Goal: Entertainment & Leisure: Browse casually

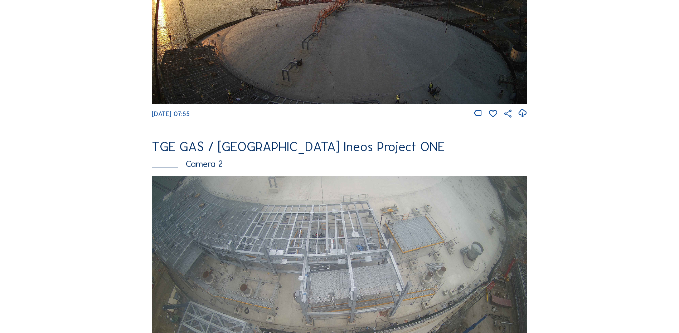
scroll to position [322, 0]
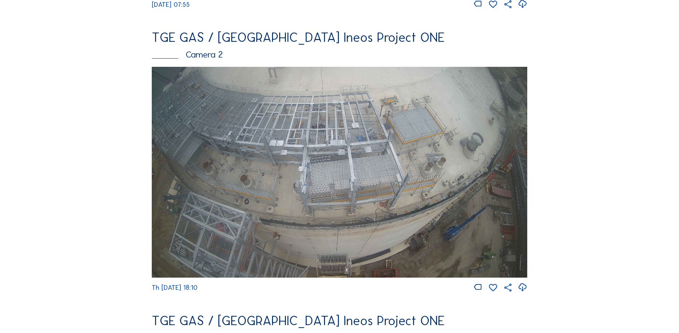
click at [342, 142] on img at bounding box center [339, 172] width 375 height 211
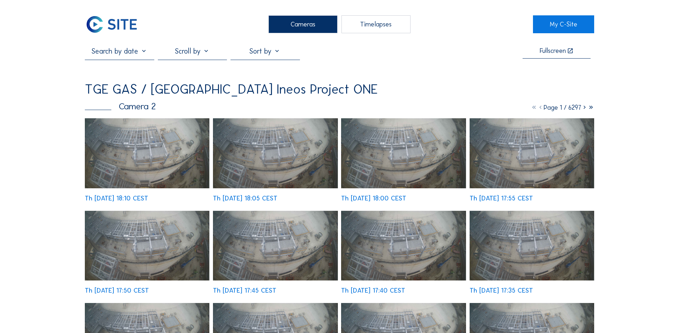
click at [157, 160] on img at bounding box center [147, 153] width 124 height 70
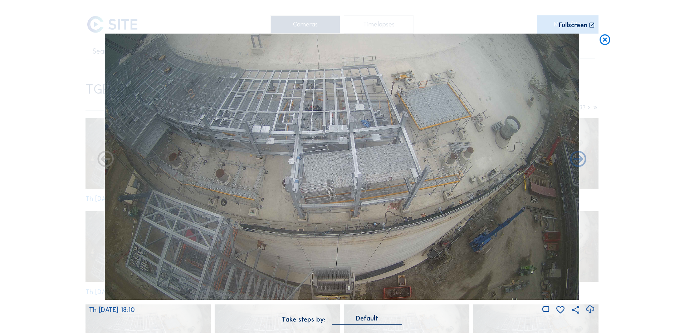
click at [590, 310] on icon at bounding box center [590, 310] width 10 height 12
click at [589, 311] on icon at bounding box center [590, 310] width 10 height 12
click at [54, 261] on div "Scroll to travel through time | Press 'Alt' Button + Scroll to Zoom | Click and…" at bounding box center [342, 166] width 684 height 333
click at [606, 40] on icon at bounding box center [604, 40] width 13 height 13
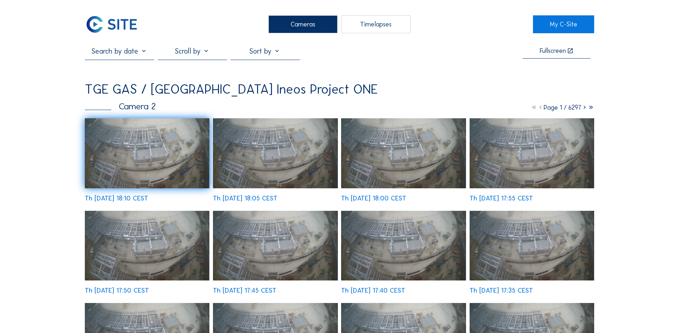
click at [307, 23] on div "Cameras" at bounding box center [302, 24] width 69 height 18
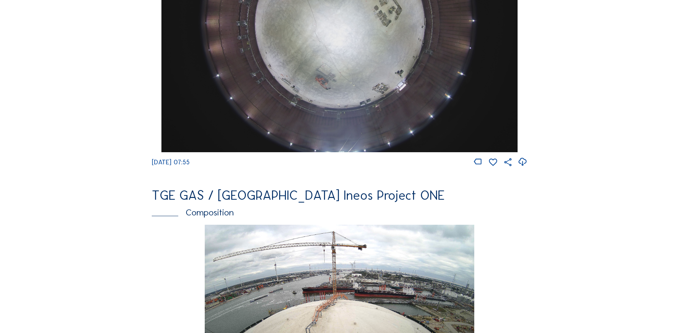
scroll to position [644, 0]
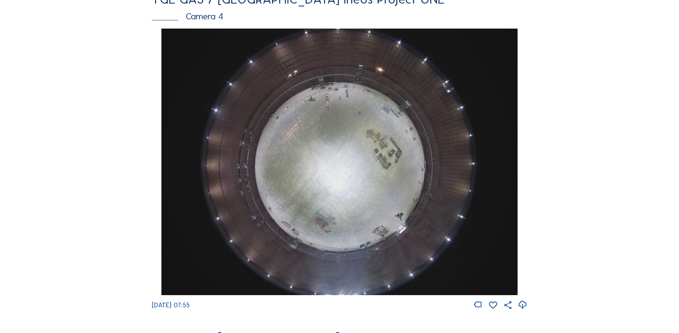
click at [359, 158] on img at bounding box center [339, 162] width 356 height 267
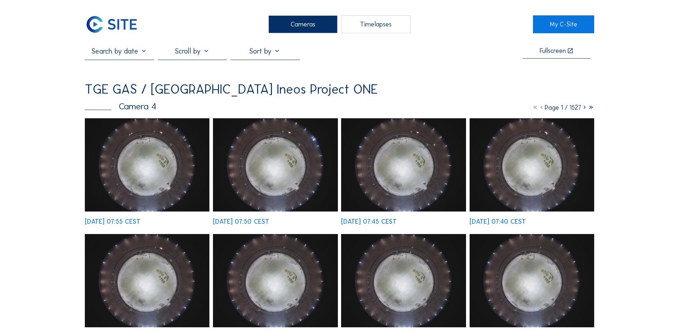
click at [173, 152] on img at bounding box center [147, 164] width 124 height 93
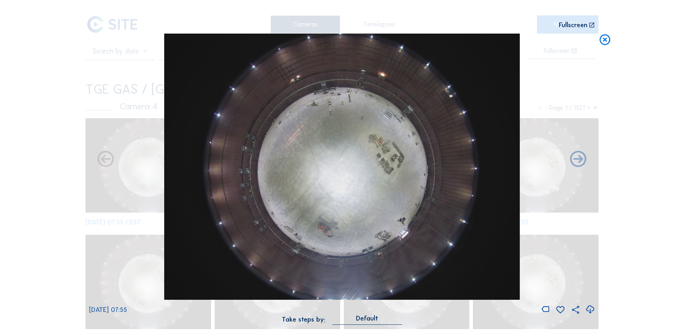
click at [590, 308] on icon at bounding box center [590, 310] width 10 height 12
click at [32, 160] on div "Scroll to travel through time | Press 'Alt' Button + Scroll to Zoom | Click and…" at bounding box center [342, 166] width 684 height 333
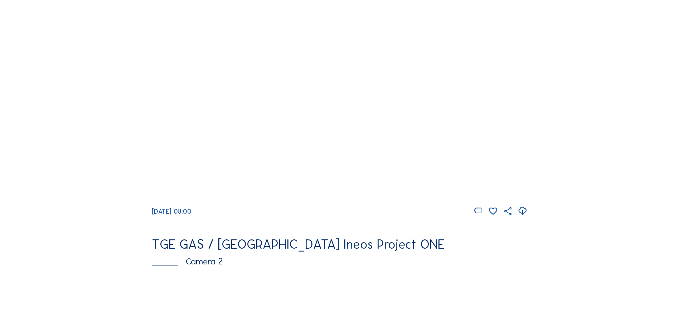
scroll to position [250, 0]
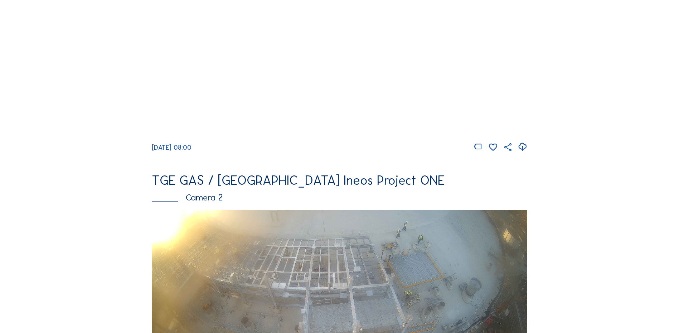
scroll to position [393, 0]
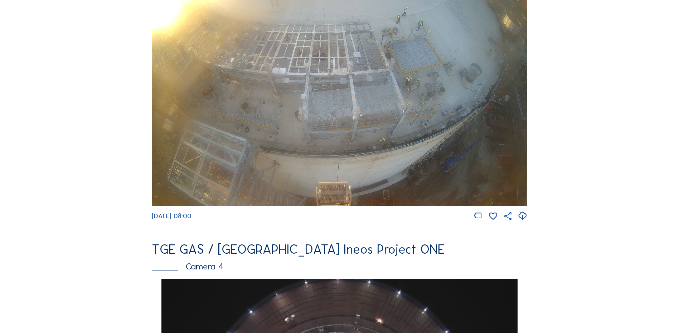
click at [379, 158] on img at bounding box center [339, 100] width 375 height 211
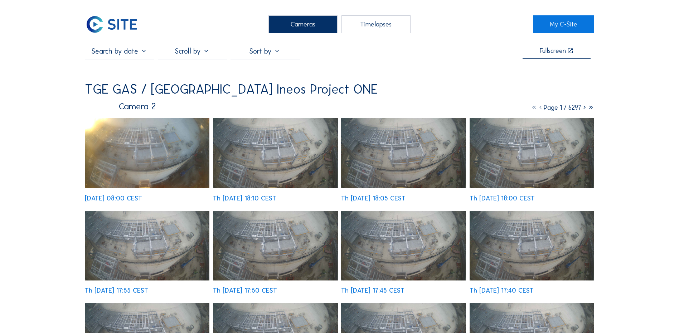
click at [127, 148] on img at bounding box center [147, 153] width 124 height 70
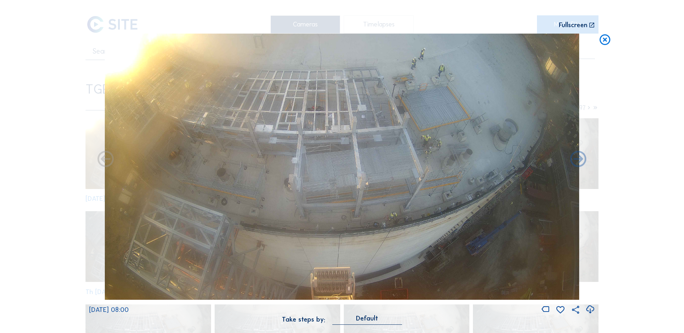
click at [590, 312] on icon at bounding box center [590, 310] width 10 height 12
click at [609, 39] on icon at bounding box center [604, 40] width 13 height 13
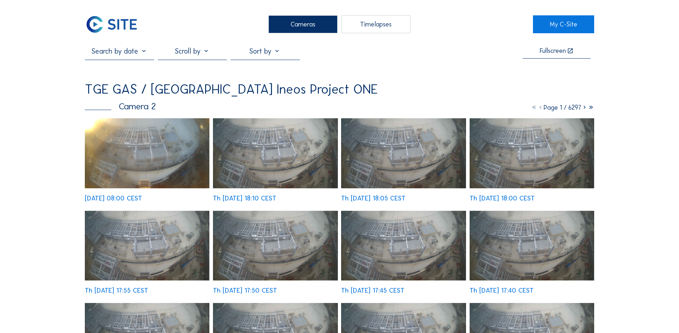
click at [295, 22] on div "Cameras" at bounding box center [302, 24] width 69 height 18
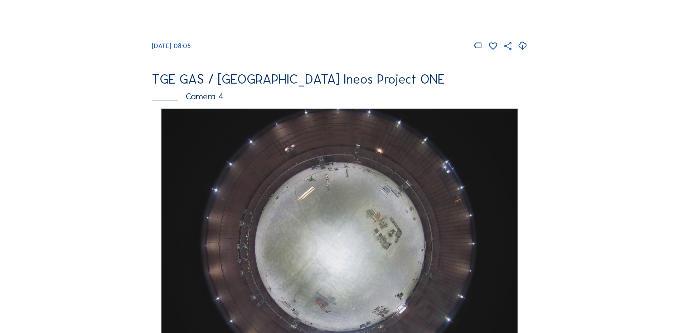
scroll to position [680, 0]
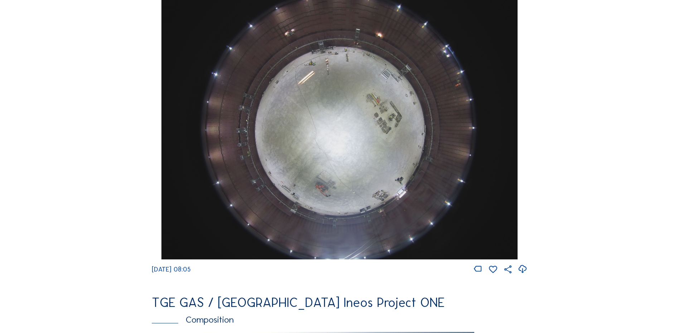
click at [331, 118] on img at bounding box center [339, 126] width 356 height 267
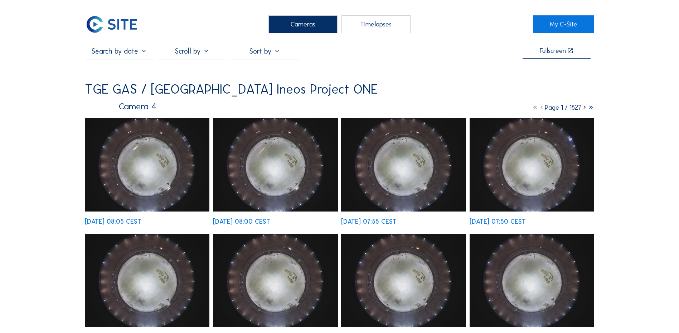
click at [156, 136] on img at bounding box center [147, 164] width 124 height 93
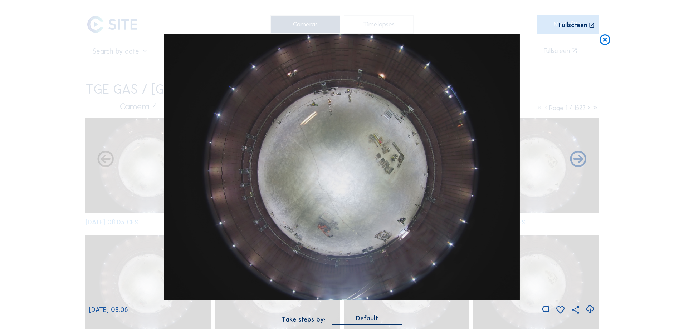
click at [590, 309] on icon at bounding box center [590, 310] width 10 height 12
click at [78, 190] on div "Scroll to travel through time | Press 'Alt' Button + Scroll to Zoom | Click and…" at bounding box center [342, 166] width 684 height 333
click at [602, 41] on icon at bounding box center [604, 40] width 13 height 13
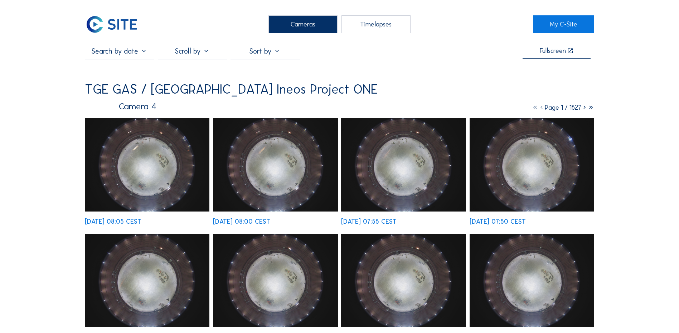
click at [302, 20] on div "Cameras" at bounding box center [302, 24] width 69 height 18
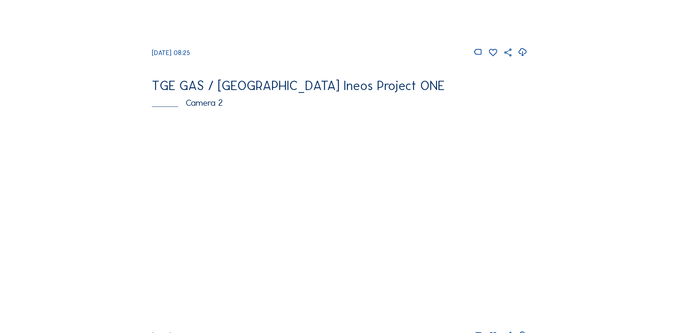
scroll to position [286, 0]
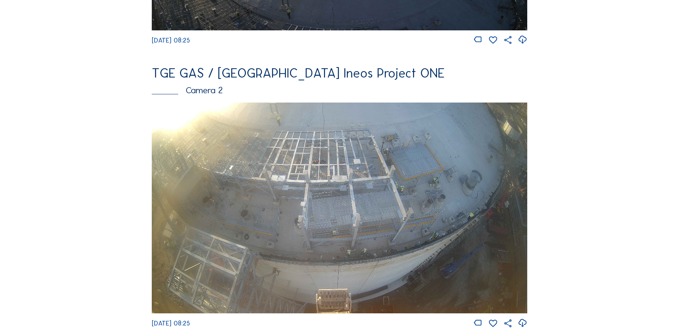
click at [296, 173] on img at bounding box center [339, 208] width 375 height 211
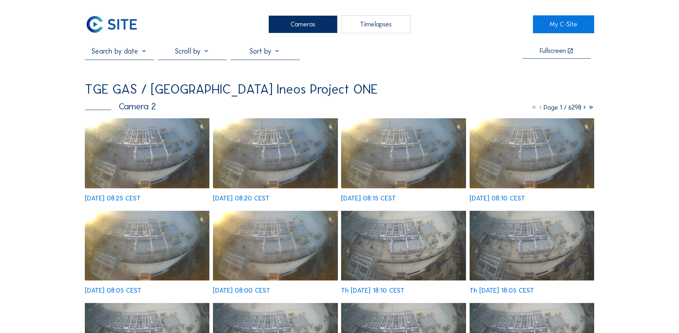
click at [151, 153] on img at bounding box center [147, 153] width 124 height 70
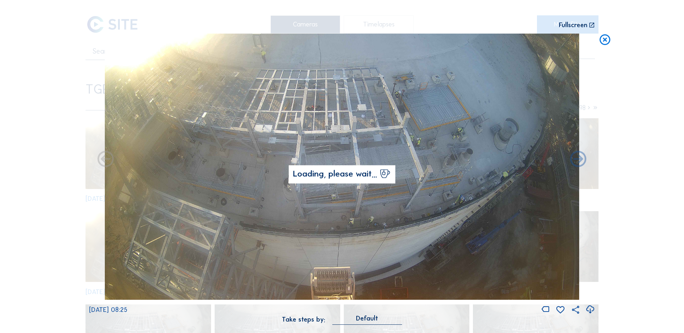
click at [590, 308] on icon at bounding box center [590, 310] width 10 height 12
click at [54, 148] on div "Scroll to travel through time | Press 'Alt' Button + Scroll to Zoom | Click and…" at bounding box center [342, 166] width 684 height 333
click at [602, 39] on icon at bounding box center [604, 40] width 13 height 13
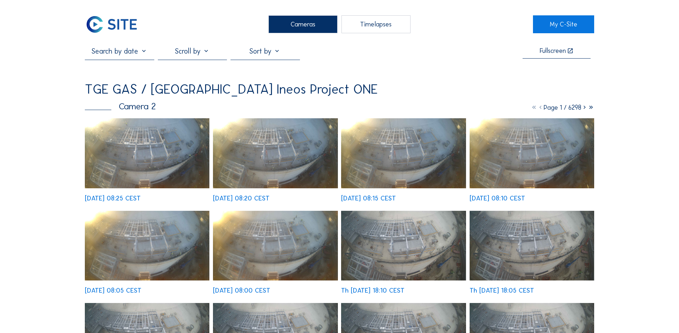
click at [310, 22] on div "Cameras" at bounding box center [302, 24] width 69 height 18
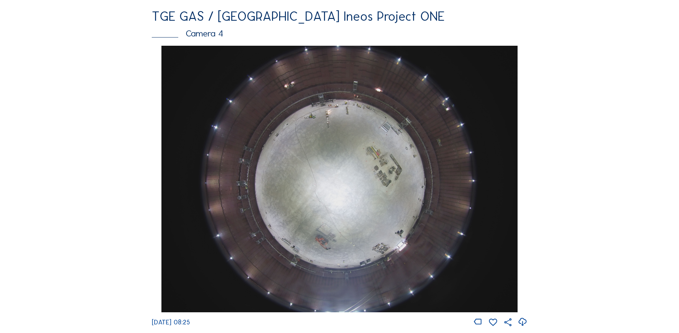
scroll to position [644, 0]
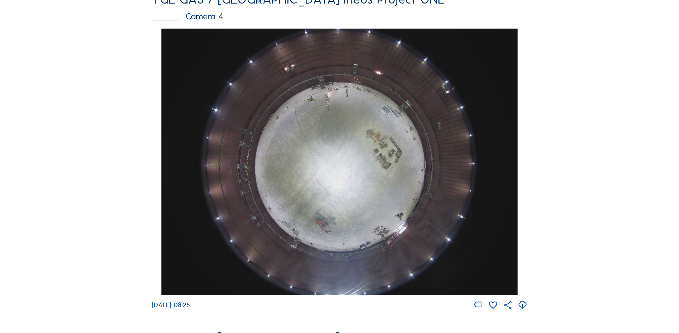
click at [318, 153] on img at bounding box center [339, 162] width 356 height 267
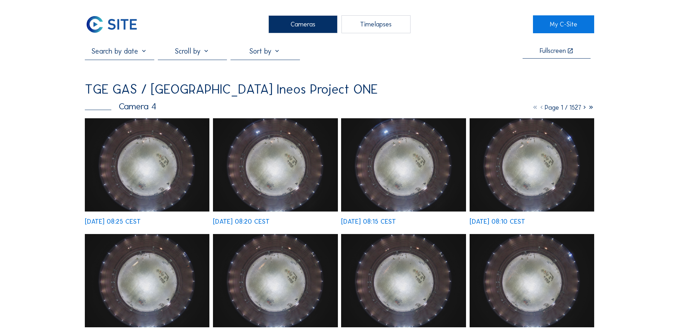
click at [166, 168] on img at bounding box center [147, 164] width 124 height 93
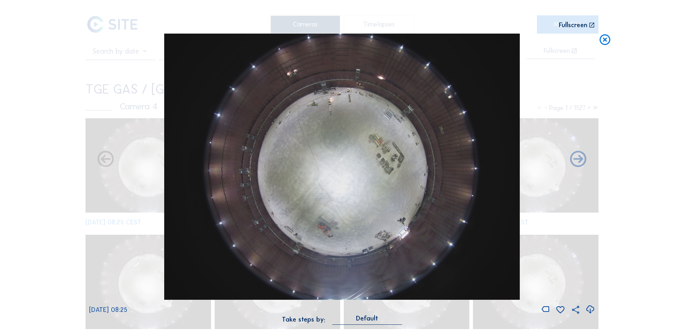
click at [591, 312] on icon at bounding box center [590, 310] width 10 height 12
click at [667, 47] on div "Scroll to travel through time | Press 'Alt' Button + Scroll to Zoom | Click and…" at bounding box center [342, 166] width 684 height 333
click at [606, 43] on icon at bounding box center [604, 40] width 13 height 13
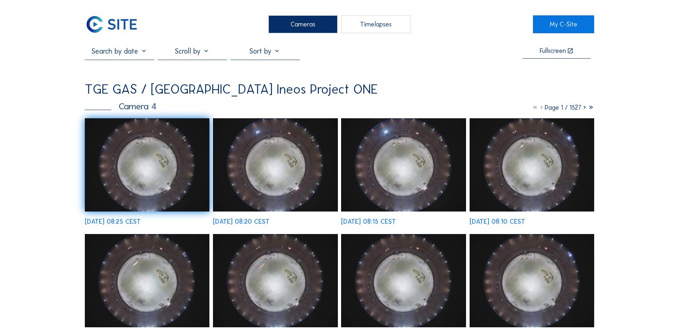
click at [302, 22] on div "Cameras" at bounding box center [302, 24] width 69 height 18
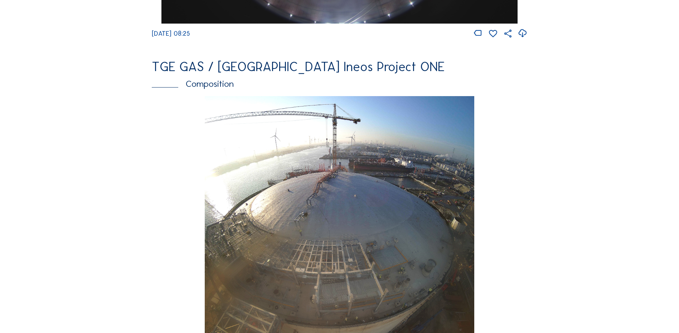
scroll to position [966, 0]
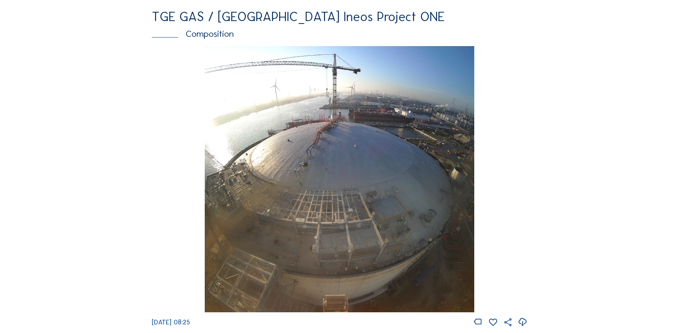
click at [292, 190] on img at bounding box center [339, 179] width 269 height 267
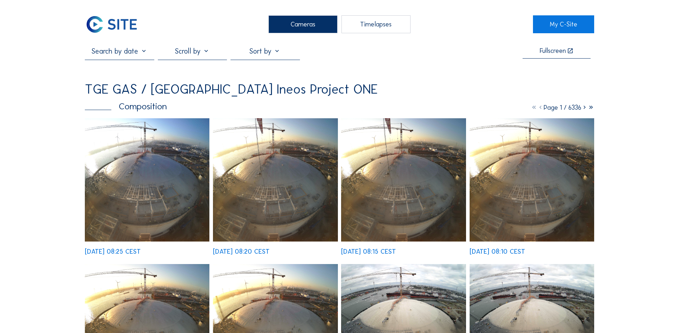
click at [152, 163] on img at bounding box center [147, 179] width 124 height 123
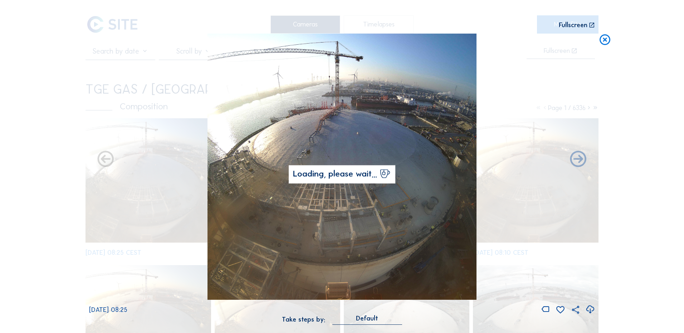
click at [593, 311] on icon at bounding box center [590, 310] width 10 height 12
click at [39, 244] on div "Scroll to travel through time | Press 'Alt' Button + Scroll to Zoom | Click and…" at bounding box center [342, 166] width 684 height 333
click at [605, 40] on icon at bounding box center [604, 40] width 13 height 13
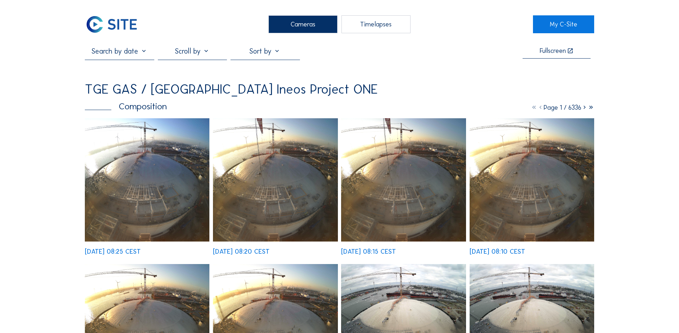
click at [312, 19] on div "Cameras" at bounding box center [302, 24] width 69 height 18
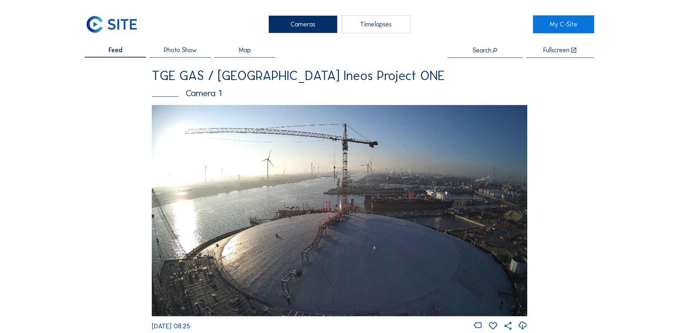
scroll to position [36, 0]
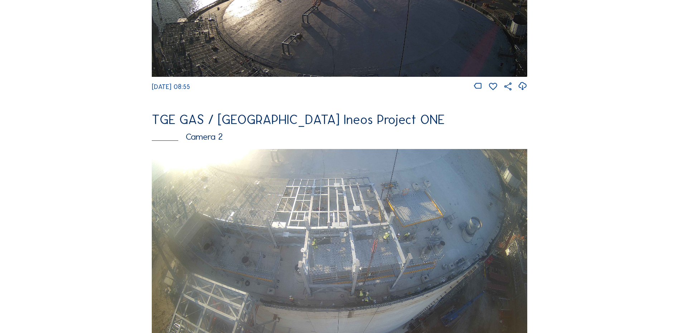
scroll to position [250, 0]
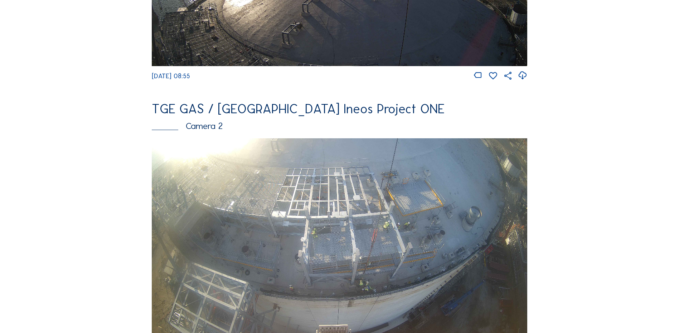
click at [328, 199] on img at bounding box center [339, 243] width 375 height 211
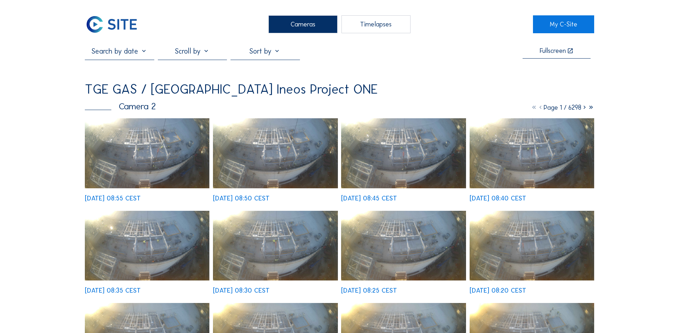
click at [305, 20] on div "Cameras" at bounding box center [302, 24] width 69 height 18
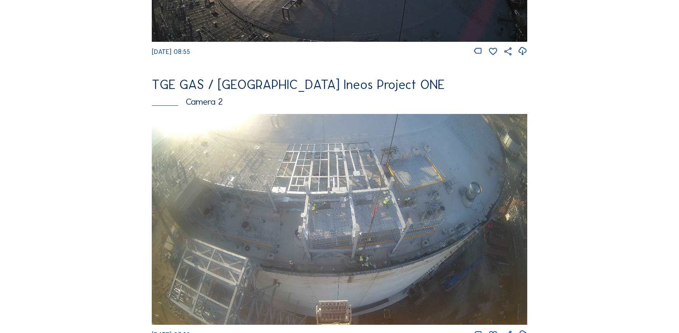
scroll to position [286, 0]
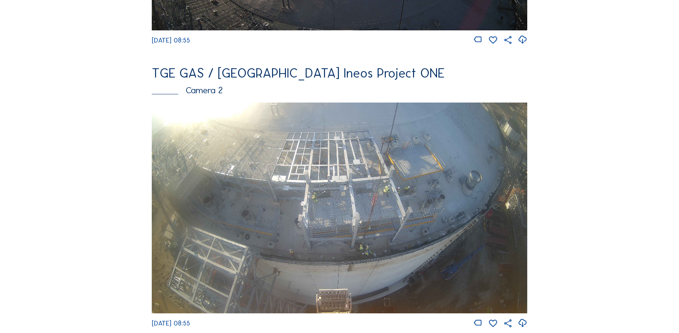
click at [354, 179] on img at bounding box center [339, 208] width 375 height 211
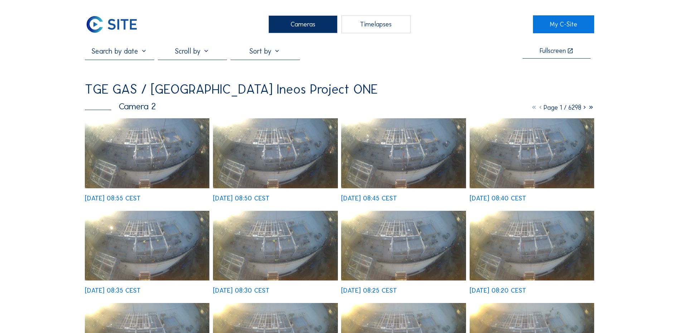
click at [165, 157] on img at bounding box center [147, 153] width 124 height 70
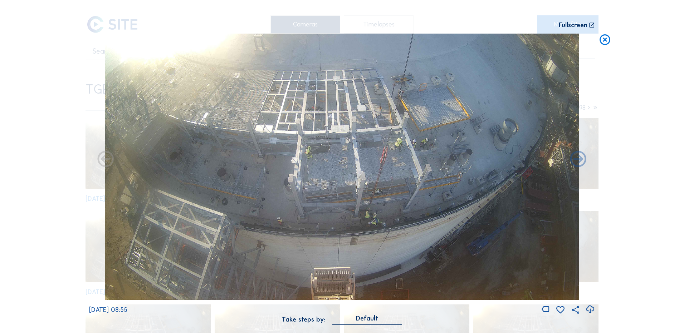
click at [590, 308] on icon at bounding box center [590, 310] width 10 height 12
drag, startPoint x: 42, startPoint y: 192, endPoint x: 50, endPoint y: 190, distance: 8.2
click at [42, 192] on div "Scroll to travel through time | Press 'Alt' Button + Scroll to Zoom | Click and…" at bounding box center [342, 166] width 684 height 333
click at [608, 38] on icon at bounding box center [604, 40] width 13 height 13
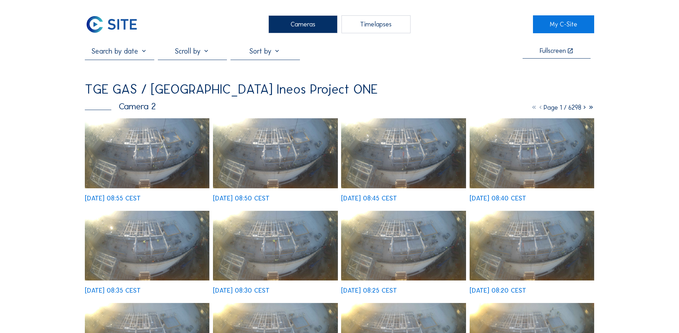
click at [313, 23] on div "Cameras" at bounding box center [302, 24] width 69 height 18
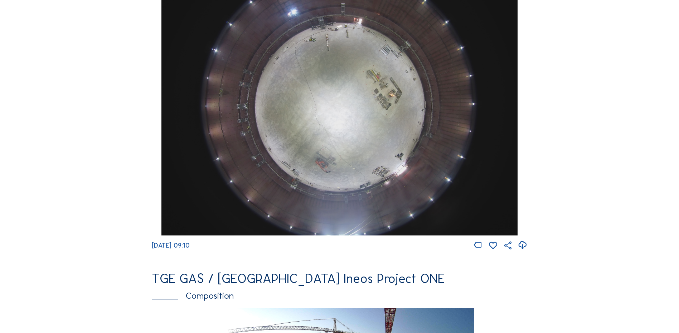
scroll to position [715, 0]
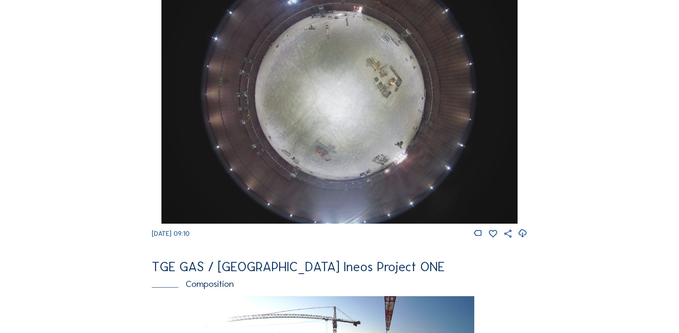
click at [346, 133] on img at bounding box center [339, 90] width 356 height 267
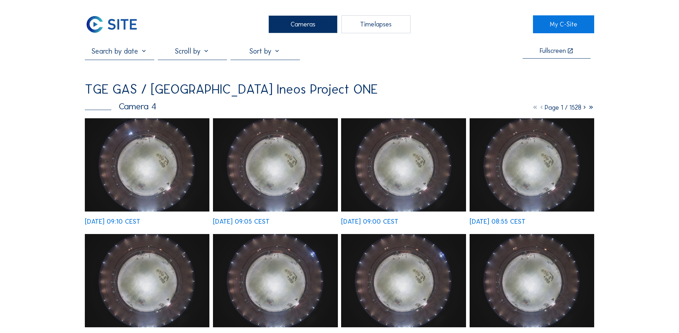
click at [152, 161] on img at bounding box center [147, 164] width 124 height 93
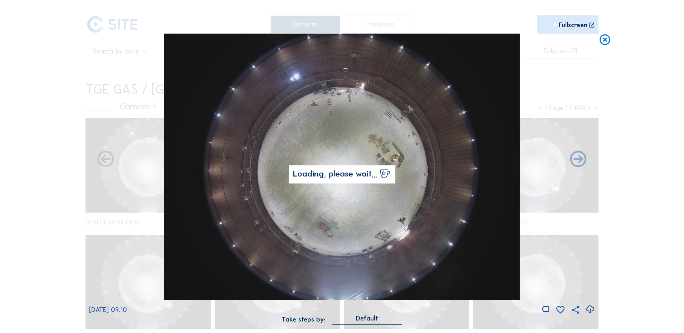
click at [591, 310] on icon at bounding box center [590, 310] width 10 height 12
click at [36, 157] on div "Scroll to travel through time | Press 'Alt' Button + Scroll to Zoom | Click and…" at bounding box center [342, 166] width 684 height 333
click at [605, 40] on icon at bounding box center [604, 40] width 13 height 13
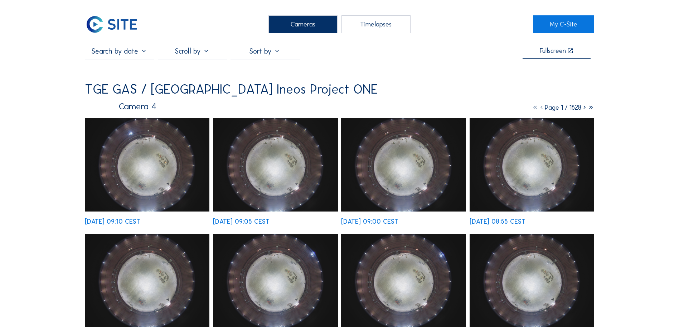
click at [304, 22] on div "Cameras" at bounding box center [302, 24] width 69 height 18
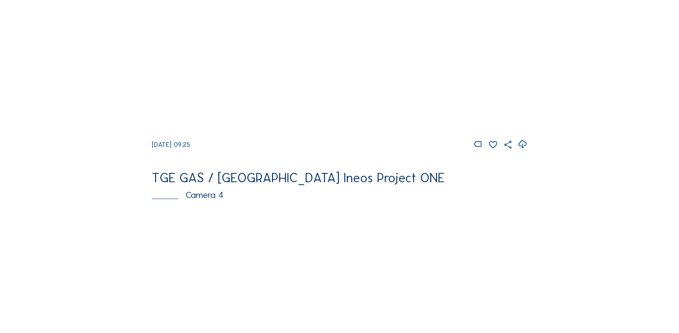
scroll to position [143, 0]
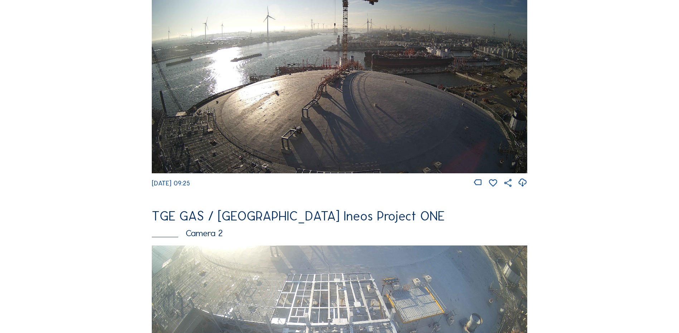
click at [334, 73] on img at bounding box center [339, 67] width 375 height 211
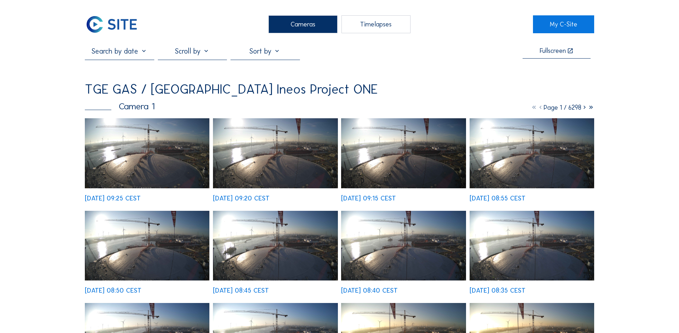
click at [146, 156] on img at bounding box center [147, 153] width 124 height 70
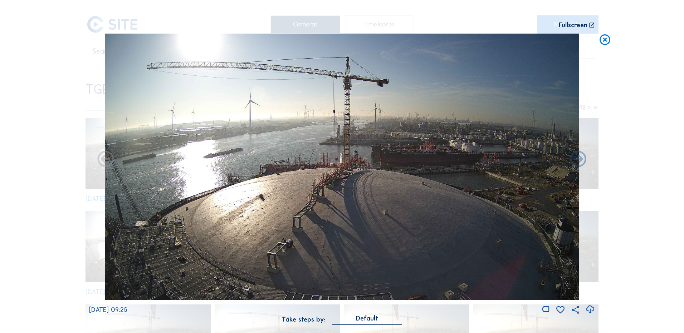
click at [605, 38] on icon at bounding box center [604, 40] width 13 height 13
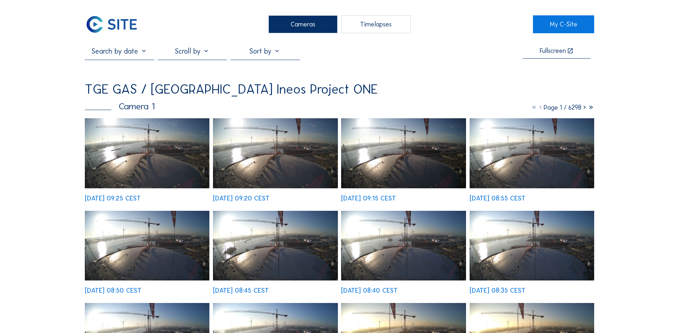
click at [294, 23] on div "Cameras" at bounding box center [302, 24] width 69 height 18
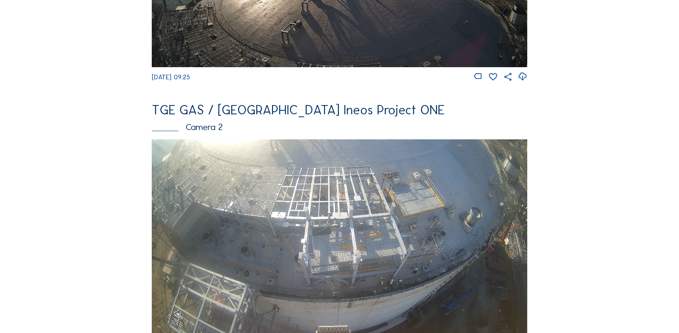
scroll to position [322, 0]
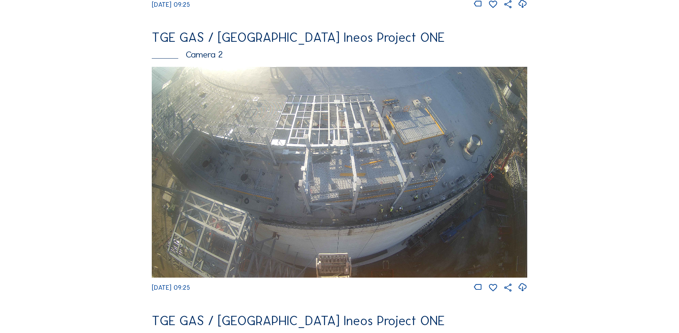
click at [328, 169] on img at bounding box center [339, 172] width 375 height 211
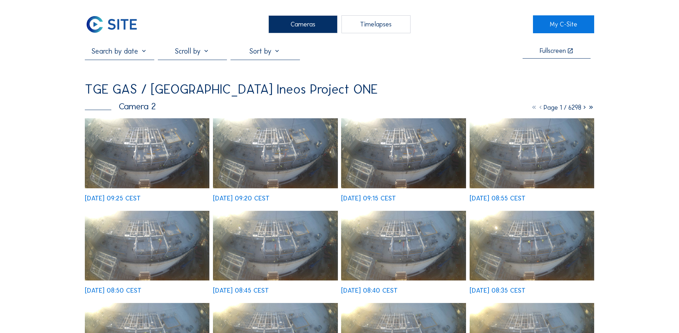
click at [142, 159] on img at bounding box center [147, 153] width 124 height 70
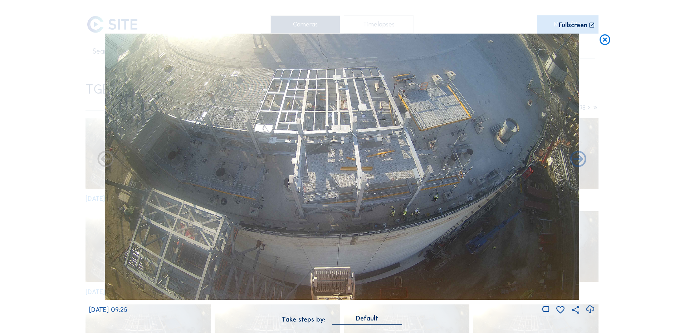
click at [589, 311] on icon at bounding box center [590, 310] width 10 height 12
click at [7, 286] on div "Scroll to travel through time | Press 'Alt' Button + Scroll to Zoom | Click and…" at bounding box center [342, 166] width 684 height 333
click at [605, 35] on icon at bounding box center [604, 40] width 13 height 13
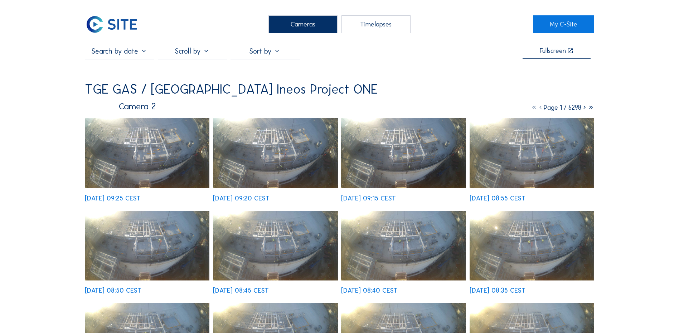
click at [284, 23] on div "Cameras" at bounding box center [302, 24] width 69 height 18
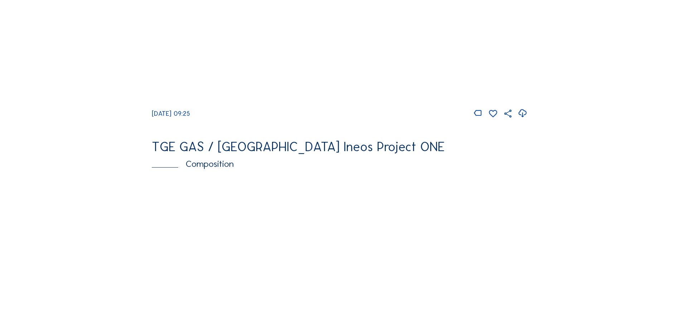
scroll to position [930, 0]
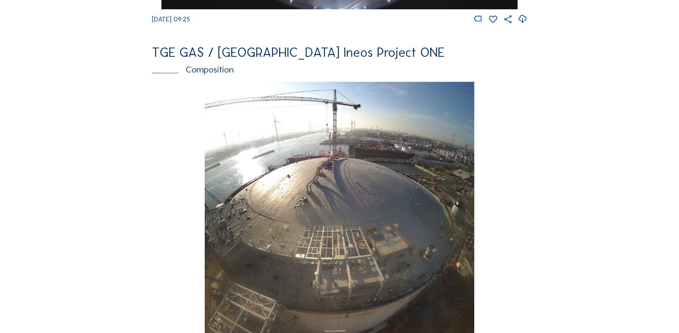
click at [374, 177] on img at bounding box center [339, 215] width 269 height 267
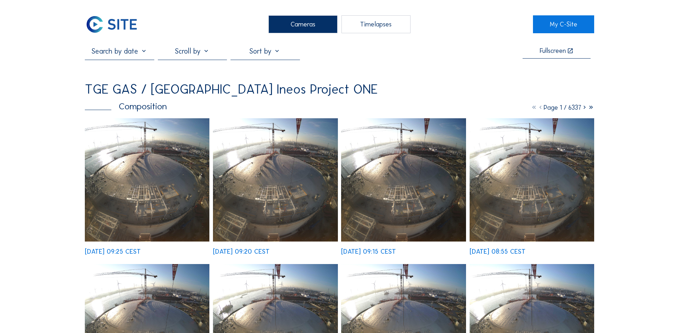
click at [168, 152] on img at bounding box center [147, 179] width 124 height 123
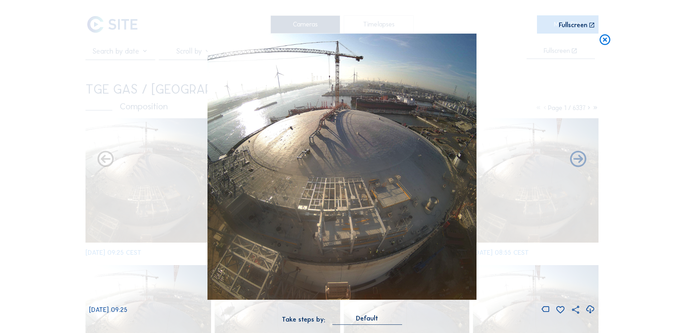
click at [591, 311] on icon at bounding box center [590, 310] width 10 height 12
drag, startPoint x: 35, startPoint y: 121, endPoint x: 125, endPoint y: 100, distance: 91.9
click at [35, 121] on div "Scroll to travel through time | Press 'Alt' Button + Scroll to Zoom | Click and…" at bounding box center [342, 166] width 684 height 333
click at [605, 41] on icon at bounding box center [604, 40] width 13 height 13
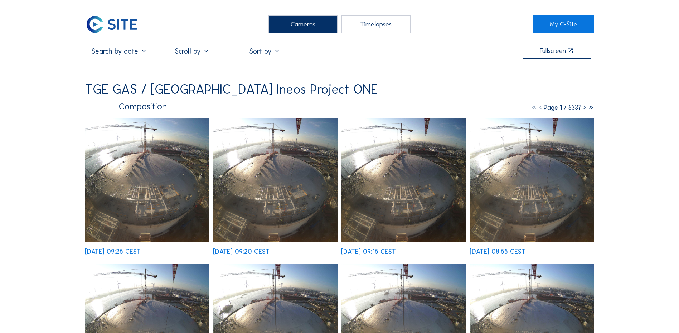
click at [309, 27] on div "Cameras" at bounding box center [302, 24] width 69 height 18
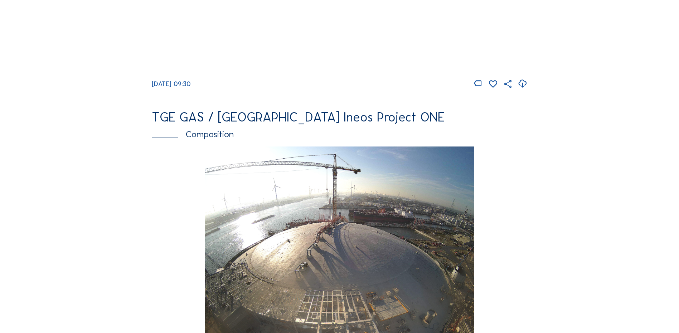
scroll to position [930, 0]
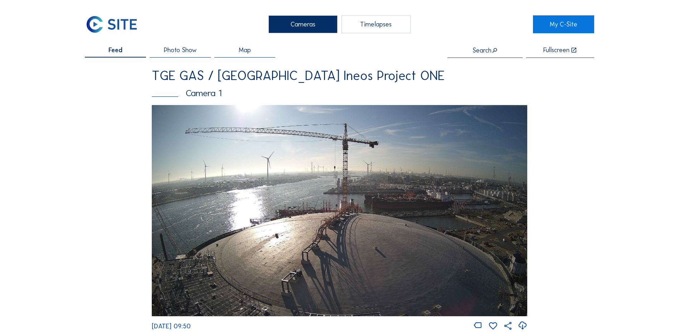
click at [297, 23] on div "Cameras" at bounding box center [302, 24] width 69 height 18
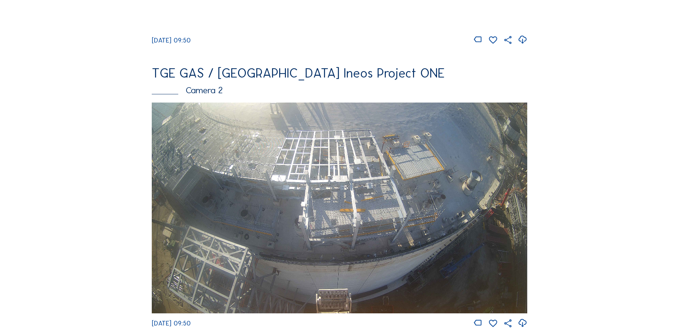
scroll to position [107, 0]
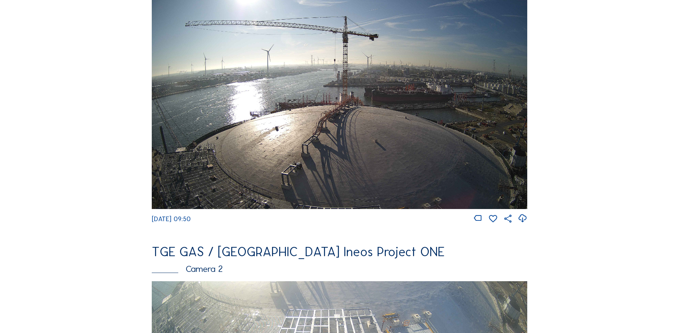
click at [361, 104] on img at bounding box center [339, 103] width 375 height 211
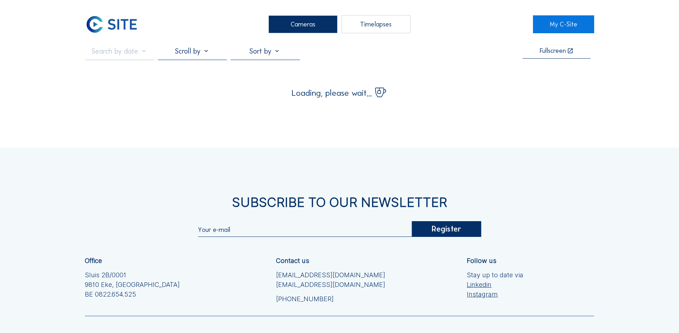
click at [294, 23] on div "Cameras" at bounding box center [302, 24] width 69 height 18
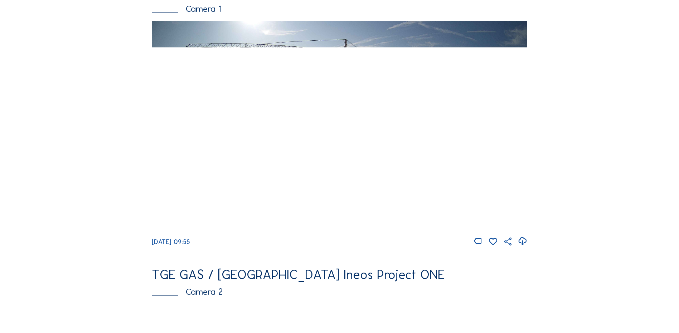
scroll to position [286, 0]
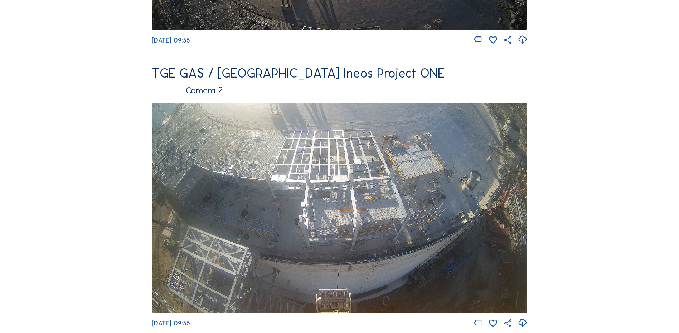
click at [363, 154] on img at bounding box center [339, 208] width 375 height 211
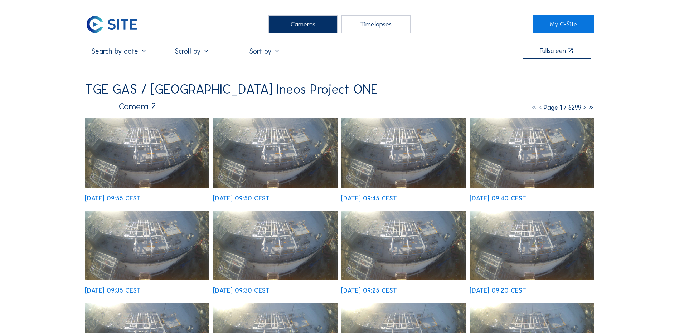
click at [153, 138] on img at bounding box center [147, 153] width 124 height 70
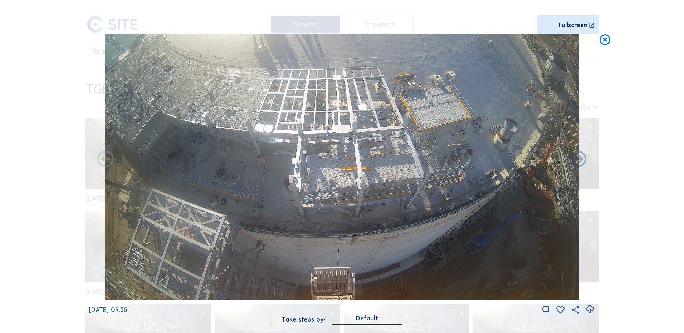
click at [591, 311] on icon at bounding box center [590, 310] width 10 height 12
drag, startPoint x: 34, startPoint y: 133, endPoint x: 119, endPoint y: 118, distance: 86.2
click at [34, 133] on div "Scroll to travel through time | Press 'Alt' Button + Scroll to Zoom | Click and…" at bounding box center [342, 166] width 684 height 333
click at [605, 41] on icon at bounding box center [604, 40] width 13 height 13
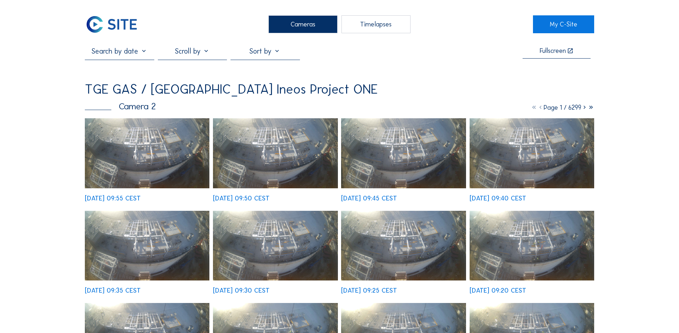
click at [299, 27] on div "Cameras" at bounding box center [302, 24] width 69 height 18
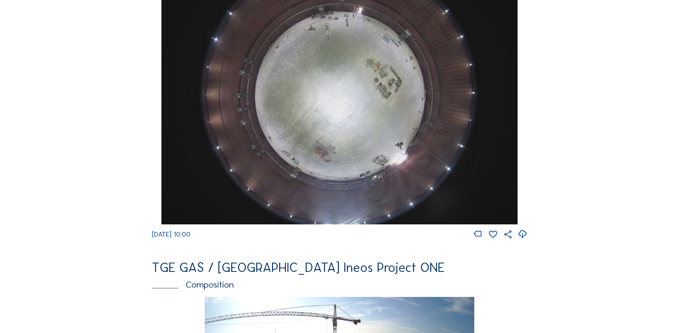
scroll to position [715, 0]
click at [372, 103] on img at bounding box center [339, 90] width 356 height 267
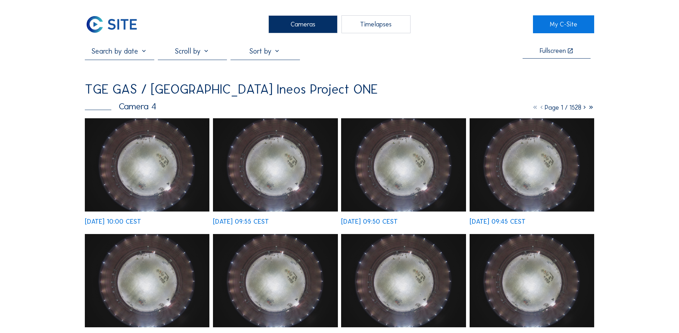
click at [141, 166] on img at bounding box center [147, 164] width 124 height 93
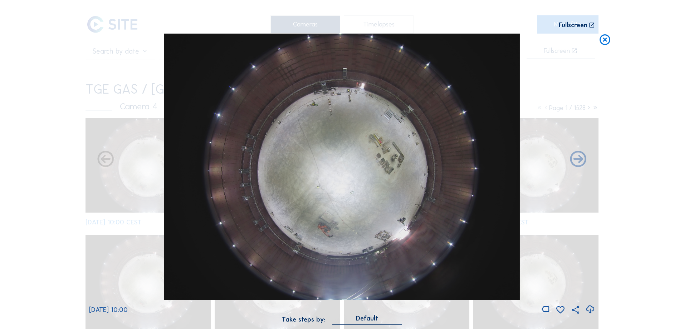
click at [589, 311] on icon at bounding box center [590, 310] width 10 height 12
drag, startPoint x: 81, startPoint y: 139, endPoint x: 336, endPoint y: 89, distance: 259.8
click at [81, 139] on div "Scroll to travel through time | Press 'Alt' Button + Scroll to Zoom | Click and…" at bounding box center [342, 166] width 684 height 333
click at [605, 42] on icon at bounding box center [604, 40] width 13 height 13
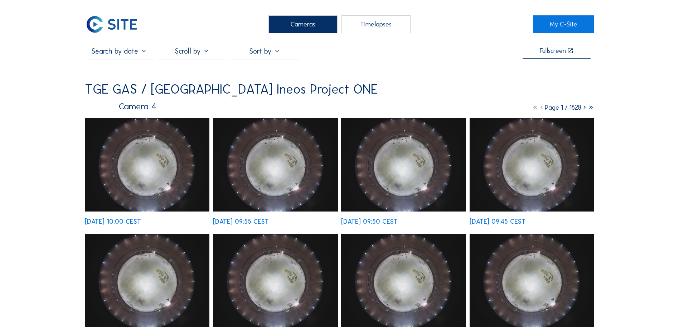
click at [299, 29] on div "Cameras" at bounding box center [302, 24] width 69 height 18
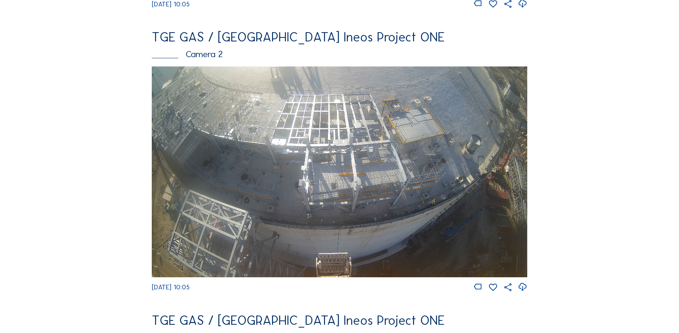
scroll to position [358, 0]
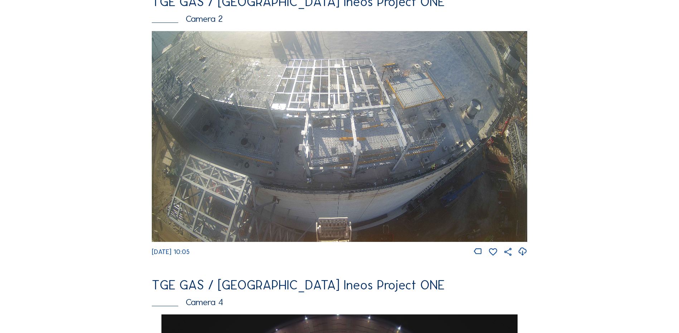
click at [327, 148] on img at bounding box center [339, 136] width 375 height 211
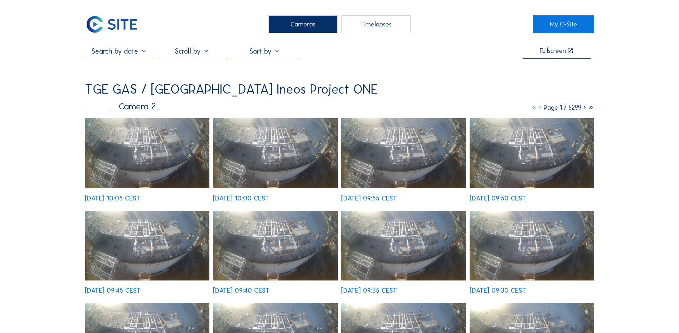
click at [158, 157] on img at bounding box center [147, 153] width 124 height 70
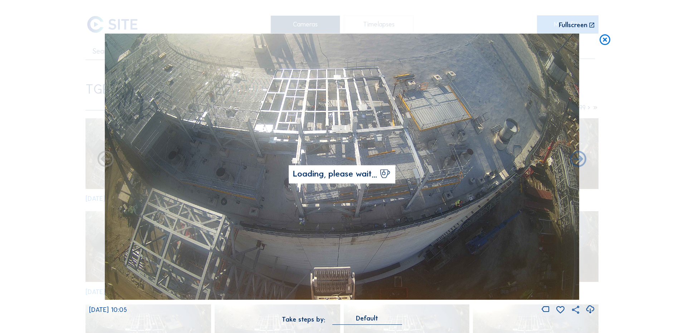
click at [589, 311] on icon at bounding box center [590, 310] width 10 height 12
click at [603, 41] on icon at bounding box center [604, 40] width 13 height 13
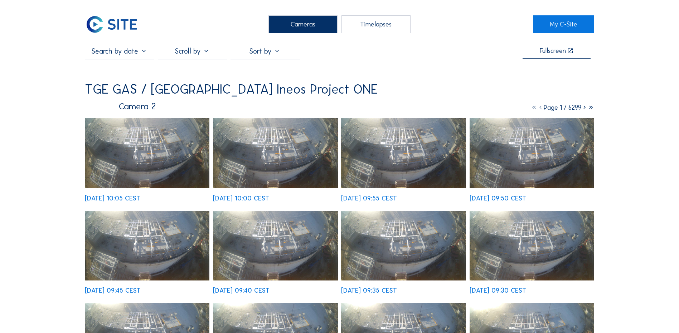
click at [303, 29] on div "Cameras" at bounding box center [302, 24] width 69 height 18
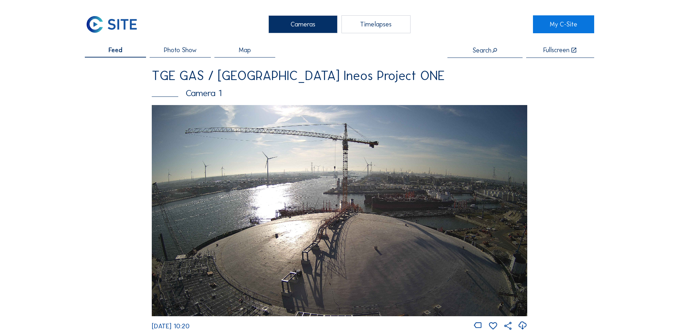
click at [318, 22] on div "Cameras" at bounding box center [302, 24] width 69 height 18
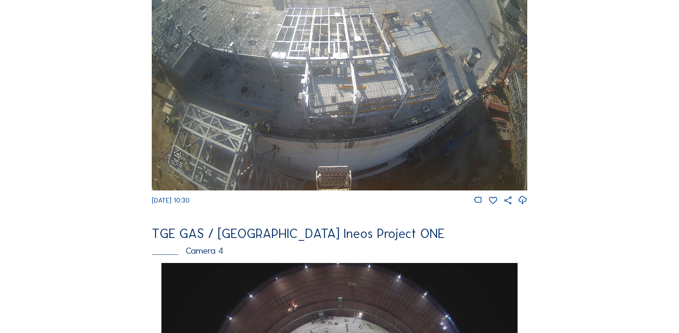
scroll to position [286, 0]
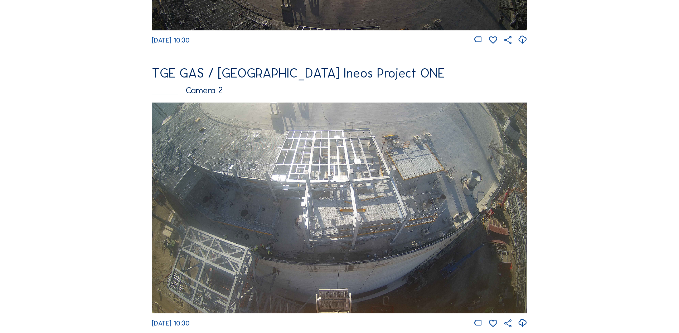
click at [373, 157] on img at bounding box center [339, 208] width 375 height 211
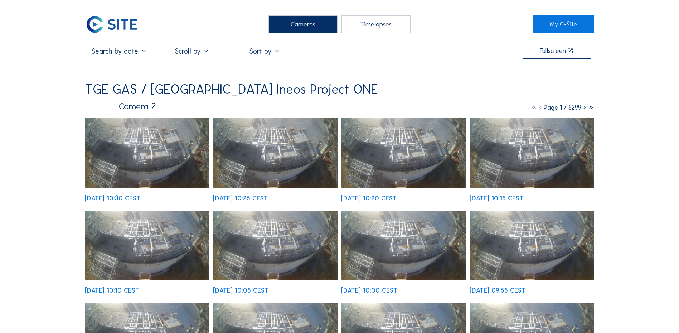
click at [170, 142] on img at bounding box center [147, 153] width 124 height 70
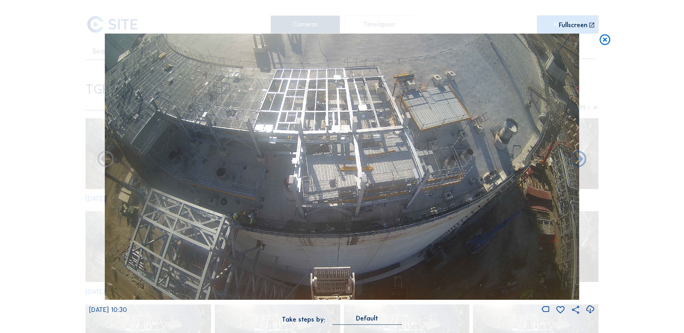
click at [591, 308] on icon at bounding box center [590, 310] width 10 height 12
click at [44, 171] on div "Scroll to travel through time | Press 'Alt' Button + Scroll to Zoom | Click and…" at bounding box center [342, 166] width 684 height 333
click at [603, 41] on icon at bounding box center [604, 40] width 13 height 13
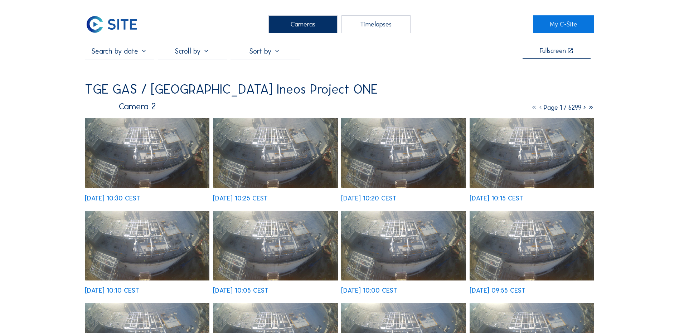
click at [317, 23] on div "Cameras" at bounding box center [302, 24] width 69 height 18
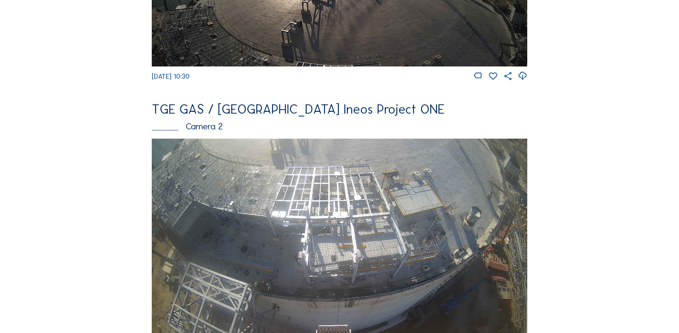
scroll to position [250, 0]
click at [431, 208] on img at bounding box center [339, 243] width 375 height 211
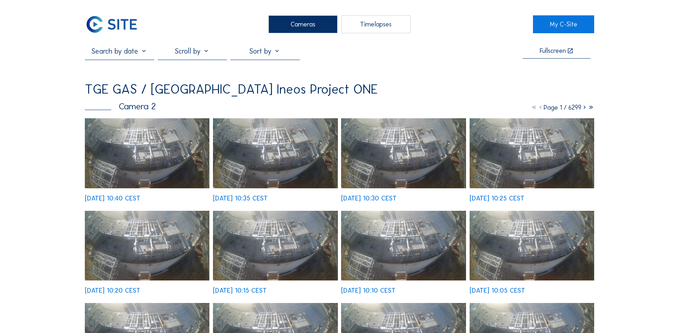
click at [142, 153] on img at bounding box center [147, 153] width 124 height 70
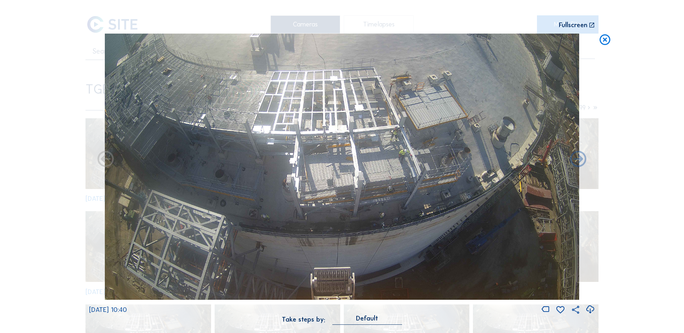
click at [592, 310] on icon at bounding box center [590, 310] width 10 height 12
click at [606, 41] on icon at bounding box center [604, 40] width 13 height 13
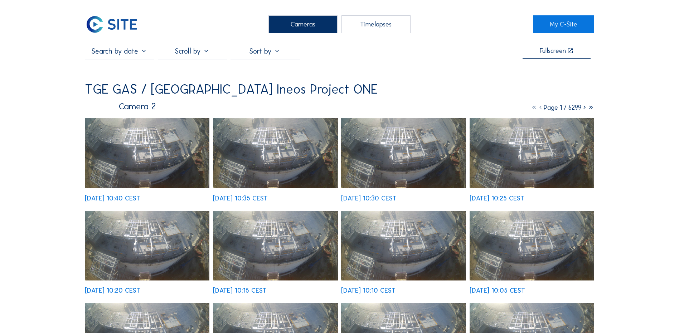
click at [312, 22] on div "Cameras" at bounding box center [302, 24] width 69 height 18
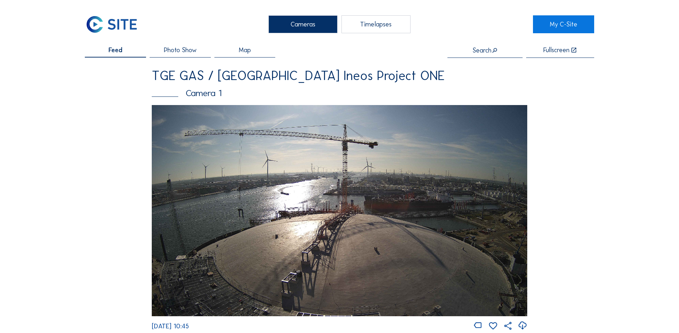
click at [296, 20] on div "Cameras" at bounding box center [302, 24] width 69 height 18
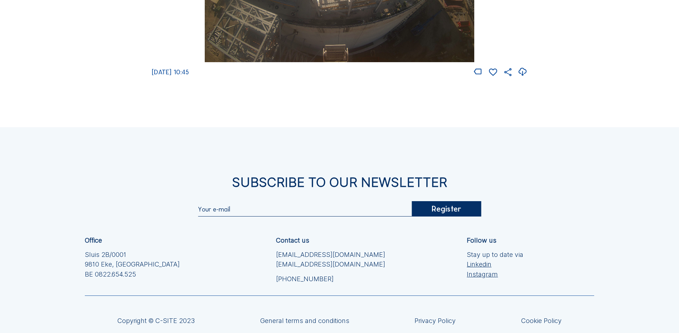
scroll to position [966, 0]
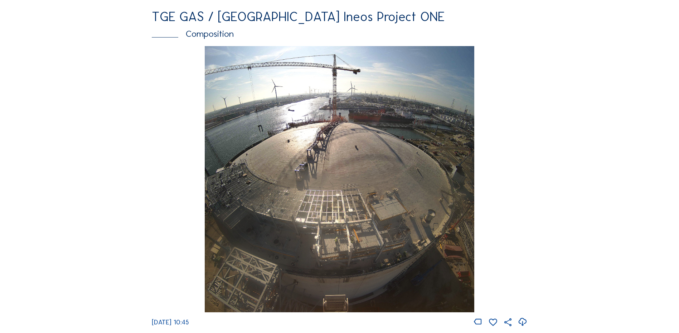
click at [354, 180] on img at bounding box center [339, 179] width 269 height 267
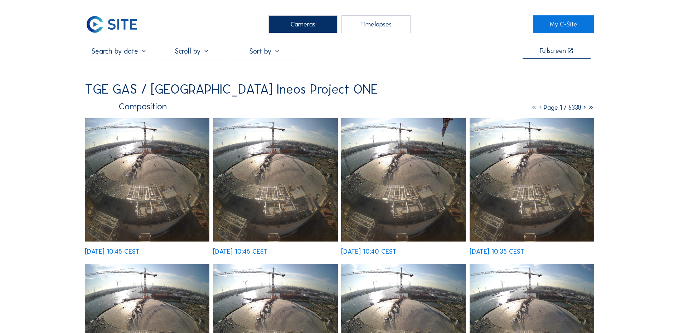
click at [297, 27] on div "Cameras" at bounding box center [302, 24] width 69 height 18
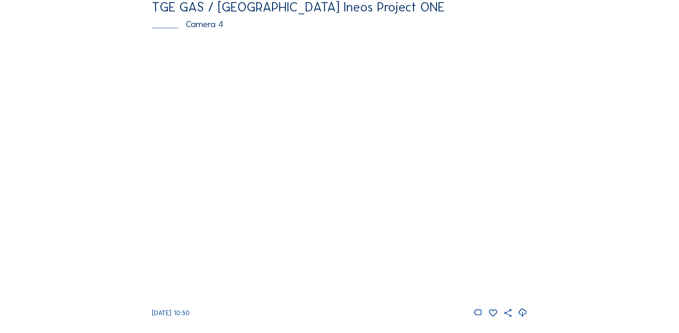
scroll to position [644, 0]
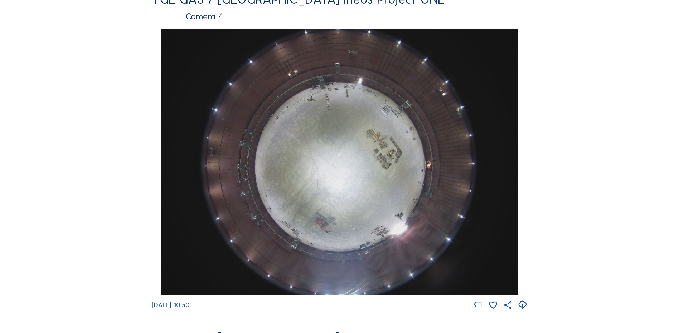
click at [406, 114] on img at bounding box center [339, 162] width 356 height 267
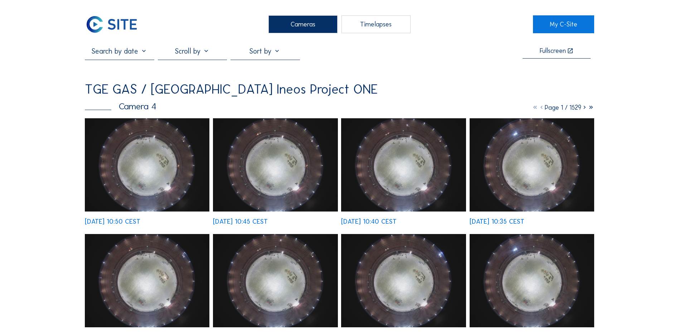
click at [147, 160] on img at bounding box center [147, 164] width 124 height 93
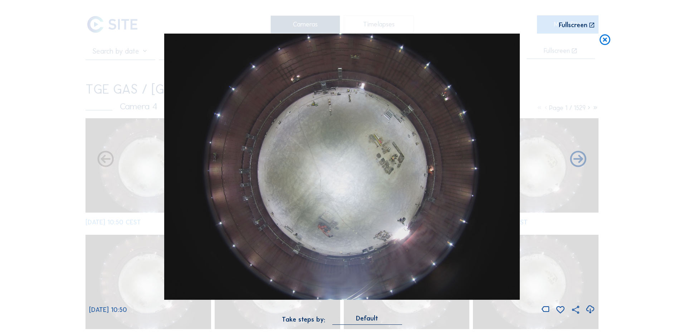
click at [590, 311] on icon at bounding box center [590, 310] width 10 height 12
click at [50, 138] on div "Scroll to travel through time | Press 'Alt' Button + Scroll to Zoom | Click and…" at bounding box center [342, 166] width 684 height 333
click at [605, 42] on icon at bounding box center [604, 40] width 13 height 13
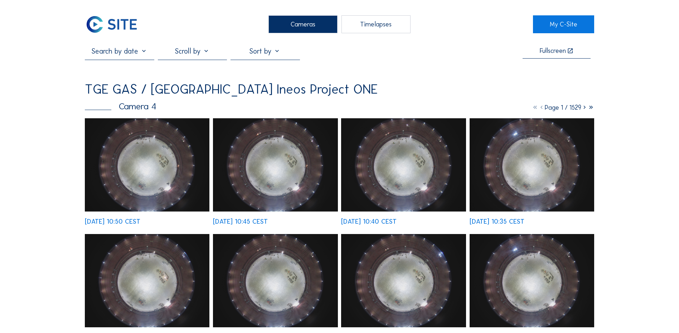
click at [279, 21] on div "Cameras" at bounding box center [302, 24] width 69 height 18
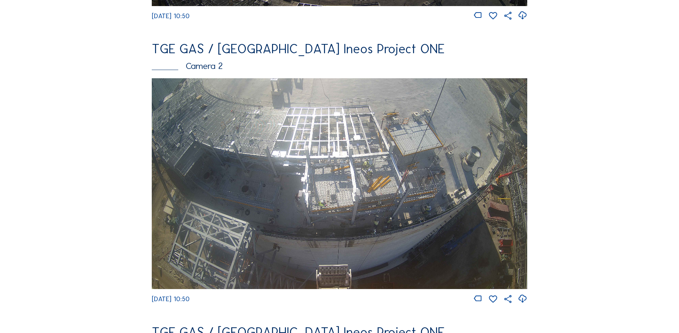
scroll to position [322, 0]
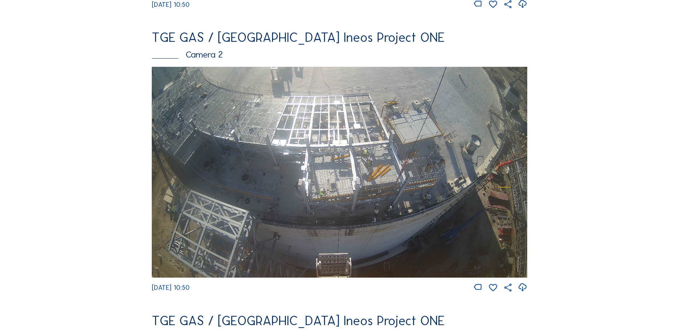
click at [357, 161] on img at bounding box center [339, 172] width 375 height 211
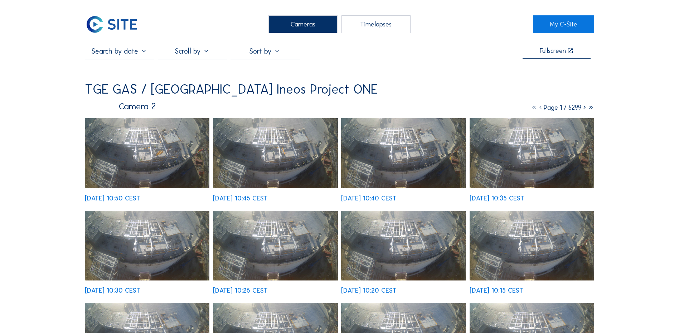
click at [143, 156] on img at bounding box center [147, 153] width 124 height 70
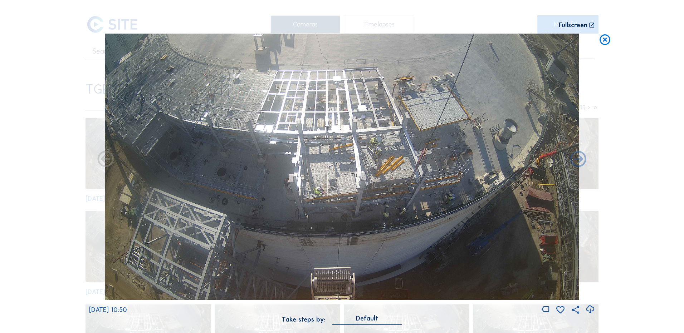
click at [593, 309] on icon at bounding box center [590, 310] width 10 height 12
click at [54, 182] on div "Scroll to travel through time | Press 'Alt' Button + Scroll to Zoom | Click and…" at bounding box center [342, 166] width 684 height 333
click at [603, 41] on icon at bounding box center [604, 40] width 13 height 13
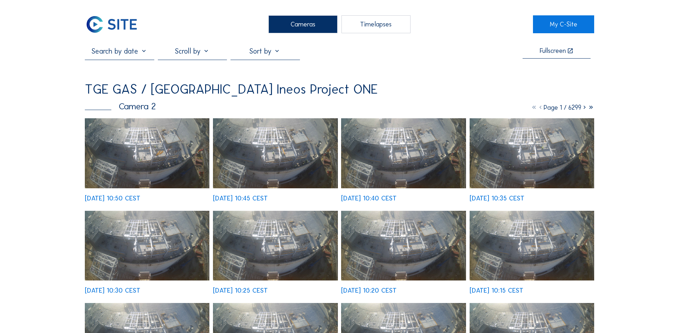
click at [303, 24] on div "Cameras" at bounding box center [302, 24] width 69 height 18
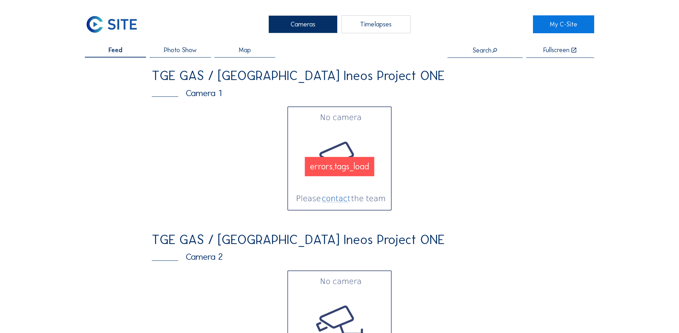
click at [349, 196] on img at bounding box center [339, 158] width 107 height 107
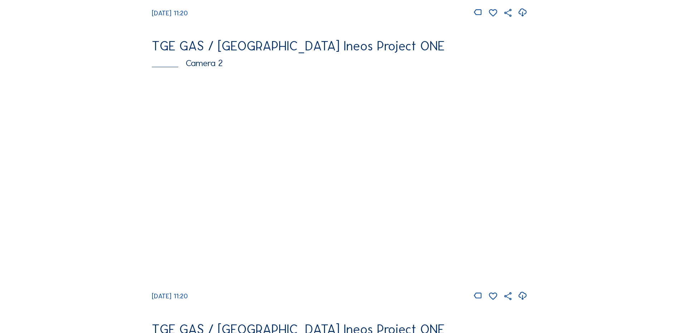
scroll to position [322, 0]
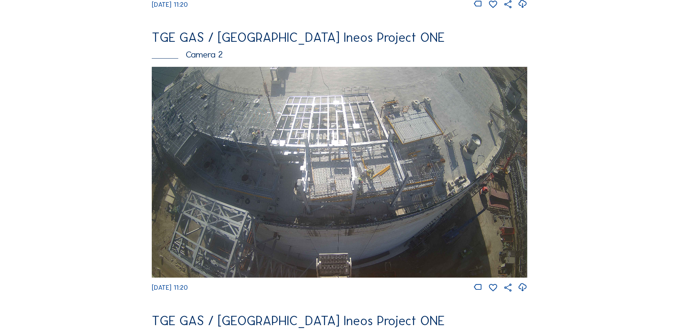
click at [273, 177] on img at bounding box center [339, 172] width 375 height 211
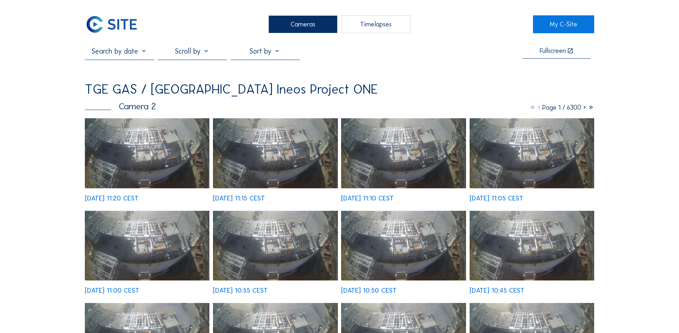
click at [143, 153] on img at bounding box center [147, 153] width 124 height 70
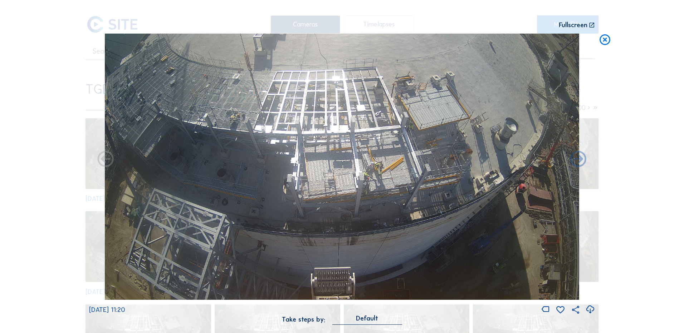
click at [590, 311] on icon at bounding box center [590, 310] width 10 height 12
click at [11, 171] on div "Scroll to travel through time | Press 'Alt' Button + Scroll to Zoom | Click and…" at bounding box center [342, 166] width 684 height 333
click at [605, 39] on icon at bounding box center [604, 40] width 13 height 13
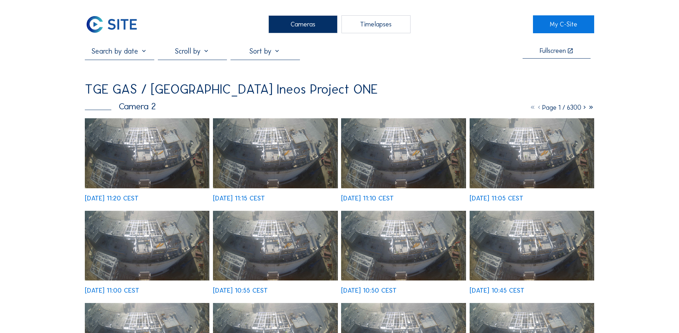
click at [304, 20] on div "Cameras" at bounding box center [302, 24] width 69 height 18
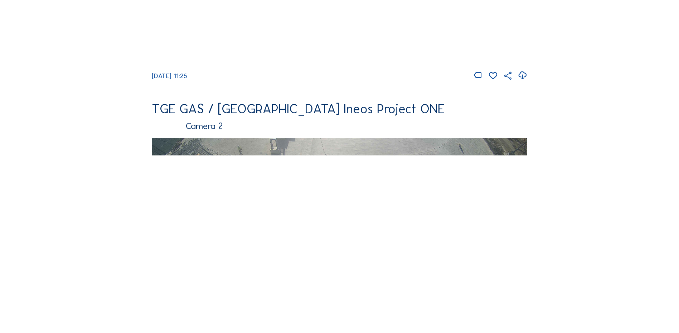
scroll to position [179, 0]
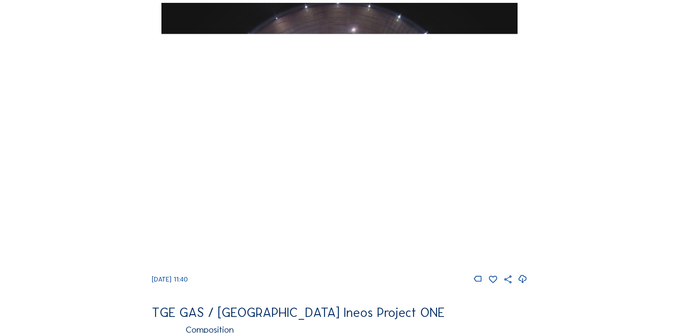
scroll to position [680, 0]
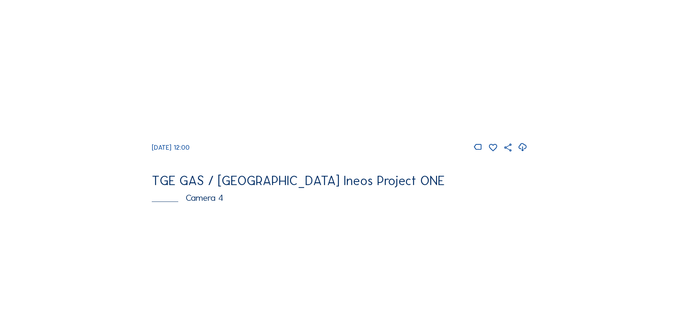
scroll to position [537, 0]
